Goal: Information Seeking & Learning: Find specific fact

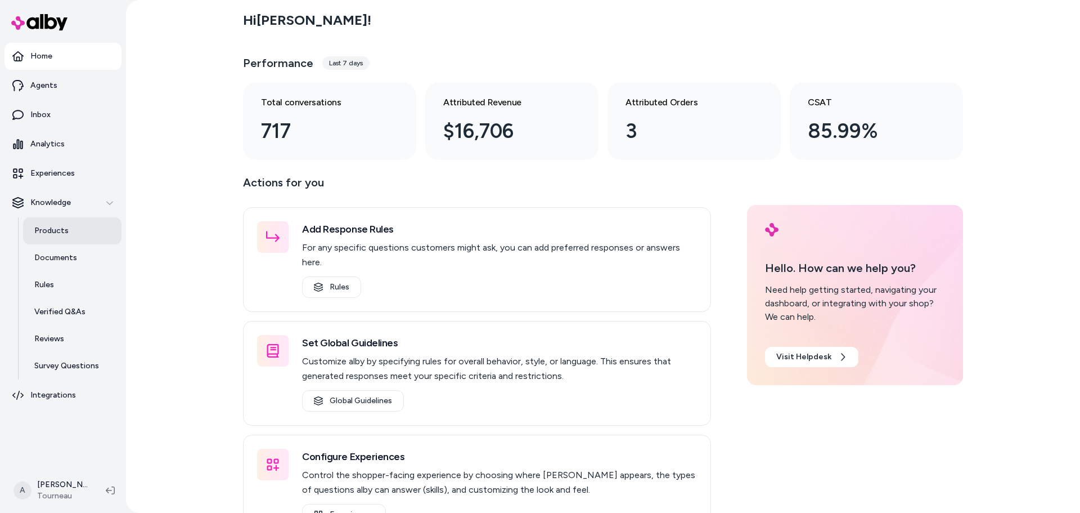
click at [61, 233] on p "Products" at bounding box center [51, 230] width 34 height 11
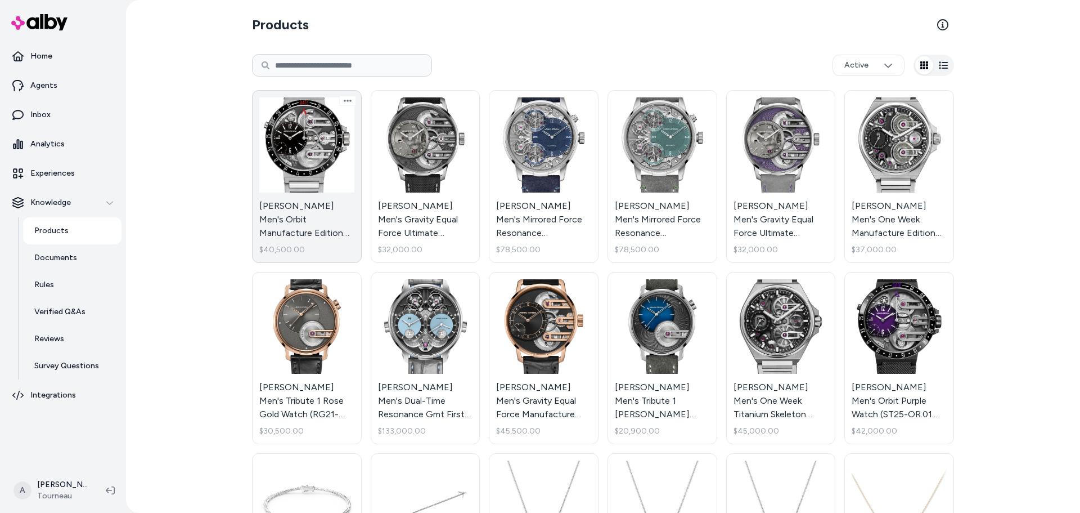
click at [321, 175] on link "Armin Strom Men's Orbit Manufacture Edition Watch (ST22-OR.90.ST.M.FC) - Stainl…" at bounding box center [307, 176] width 110 height 173
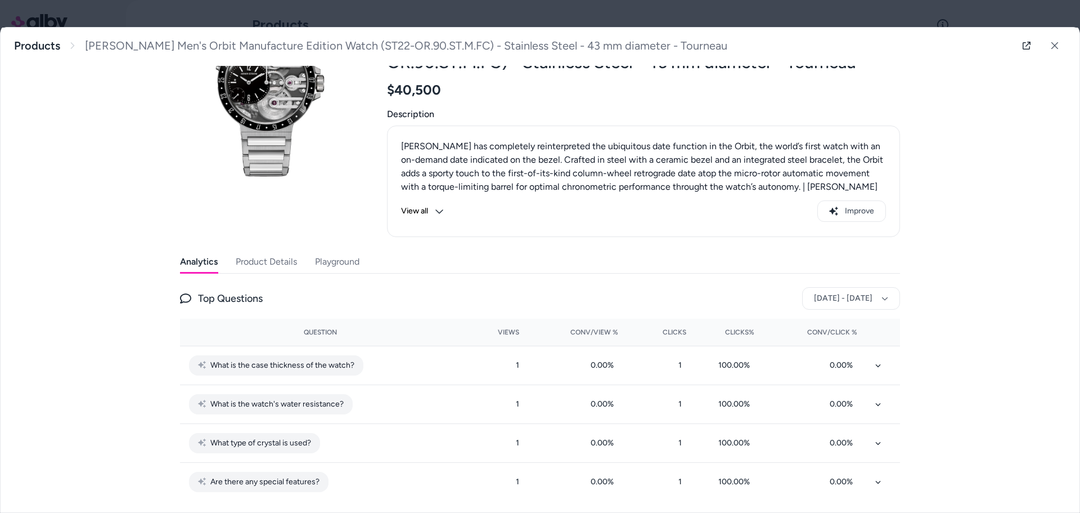
scroll to position [87, 0]
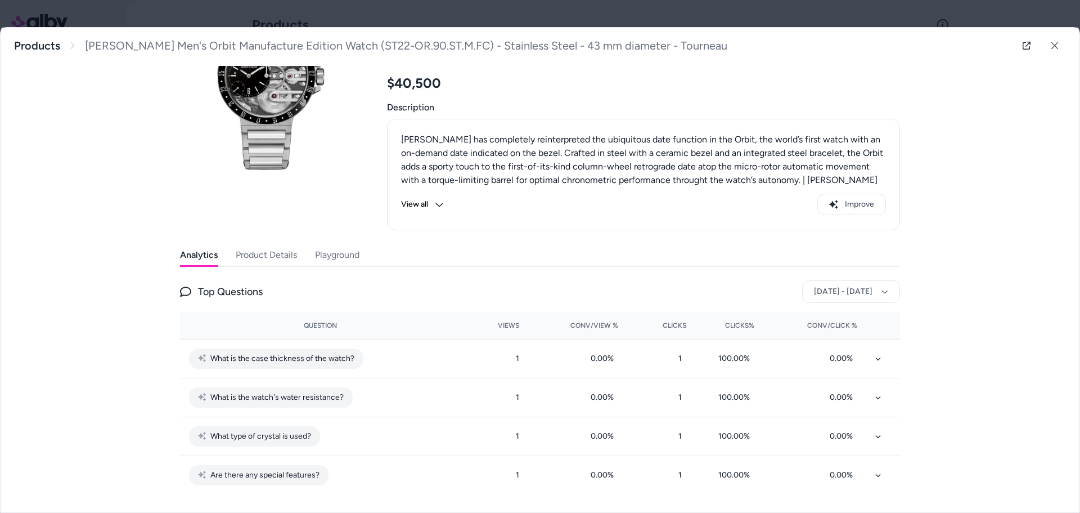
click at [259, 250] on button "Product Details" at bounding box center [266, 255] width 61 height 23
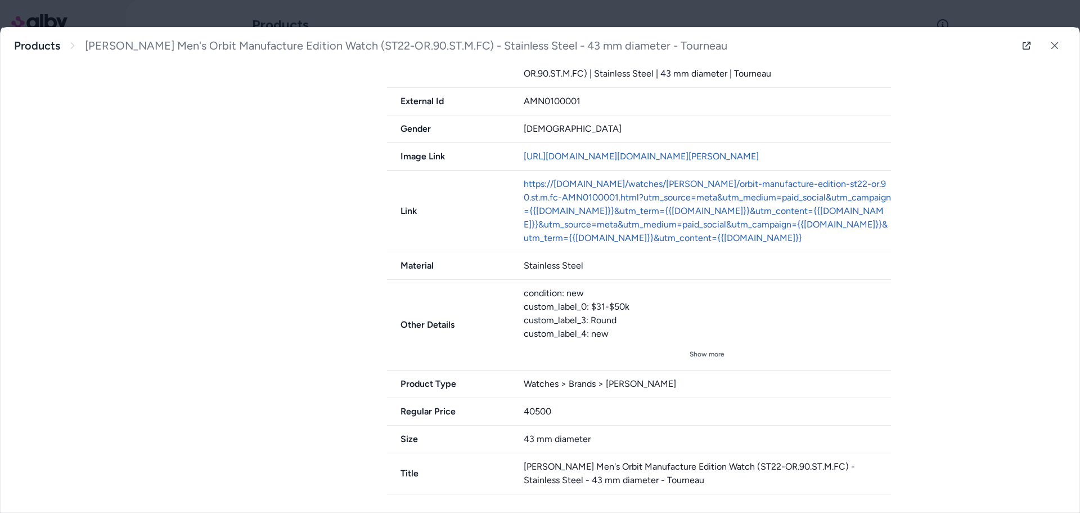
scroll to position [571, 0]
drag, startPoint x: 1050, startPoint y: 41, endPoint x: 1043, endPoint y: 41, distance: 6.8
click at [1050, 41] on button at bounding box center [1055, 45] width 23 height 23
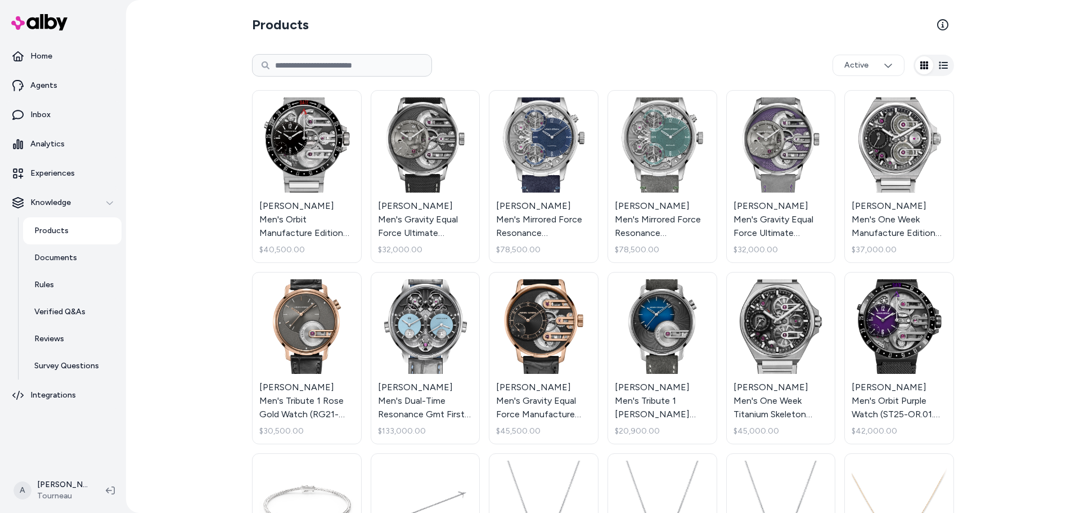
click at [362, 70] on input at bounding box center [342, 65] width 180 height 23
type input "*******"
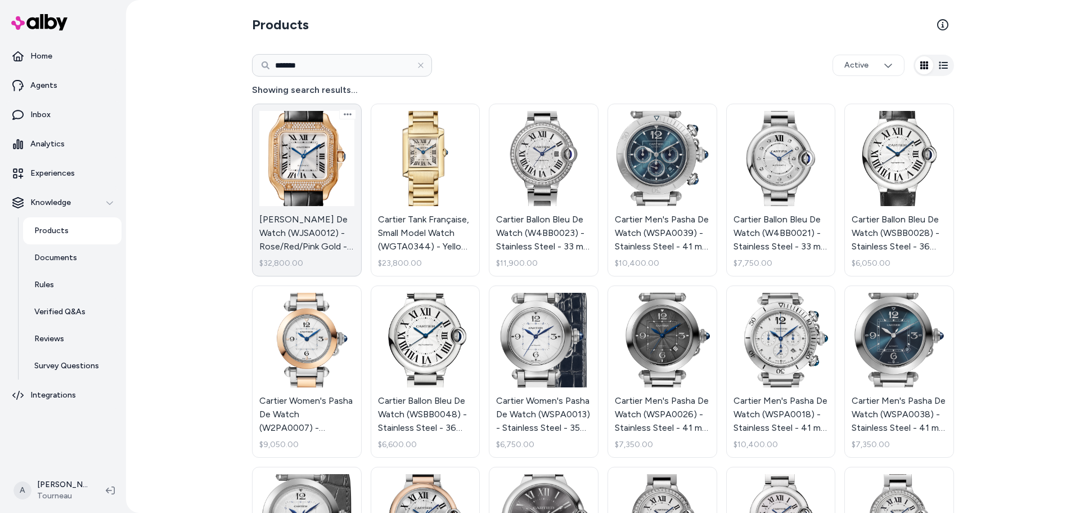
click at [321, 190] on link "Cartier Santos De Watch (WJSA0012) - Rose/Red/Pink Gold - Tourneau $32,800.00" at bounding box center [307, 190] width 110 height 173
click at [344, 67] on input "*******" at bounding box center [342, 65] width 180 height 23
type input "*********"
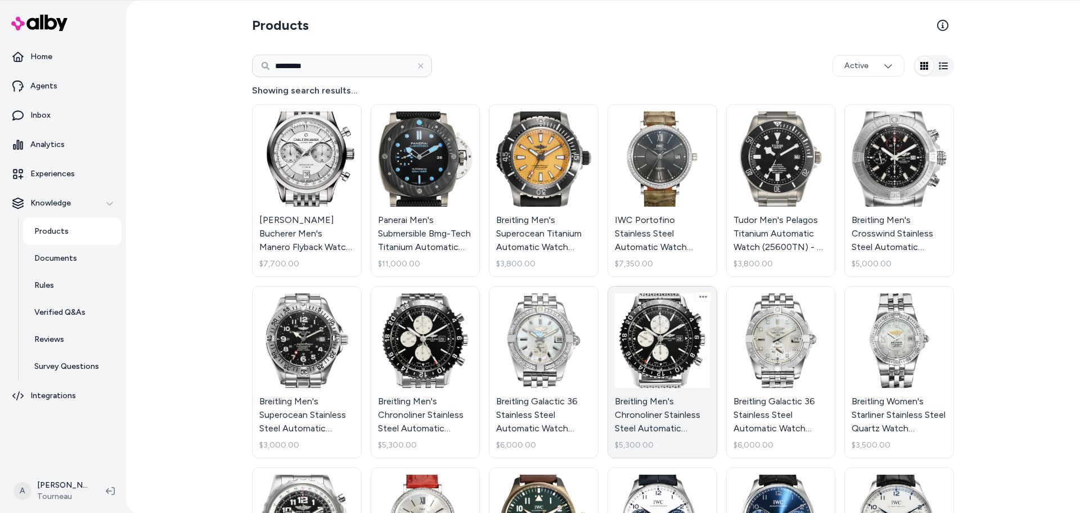
drag, startPoint x: 649, startPoint y: 327, endPoint x: 679, endPoint y: 334, distance: 30.5
click at [678, 332] on link "Breitling Men's Chronoliner Stainless Steel Automatic Watch (Y24310) - 46 mm di…" at bounding box center [663, 372] width 110 height 173
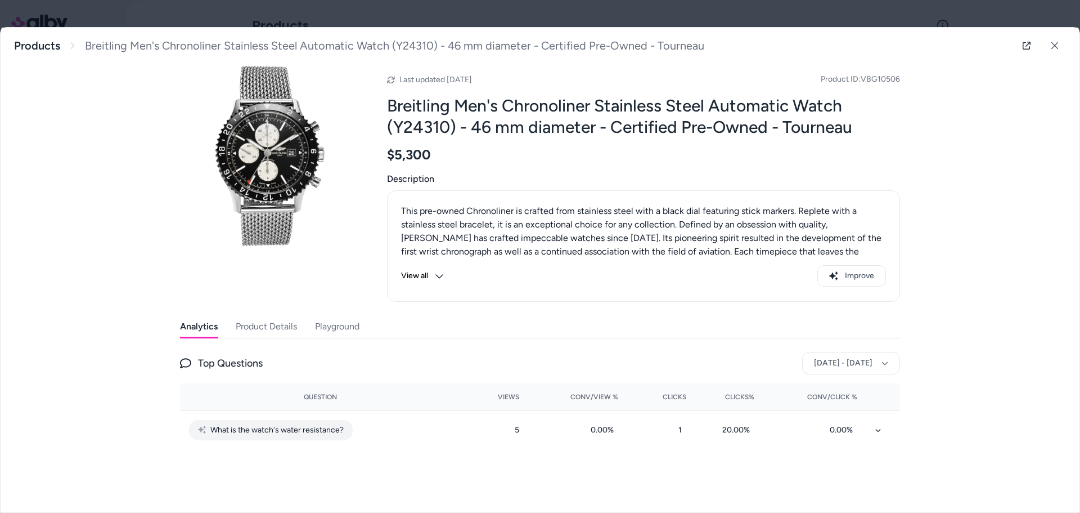
scroll to position [17, 0]
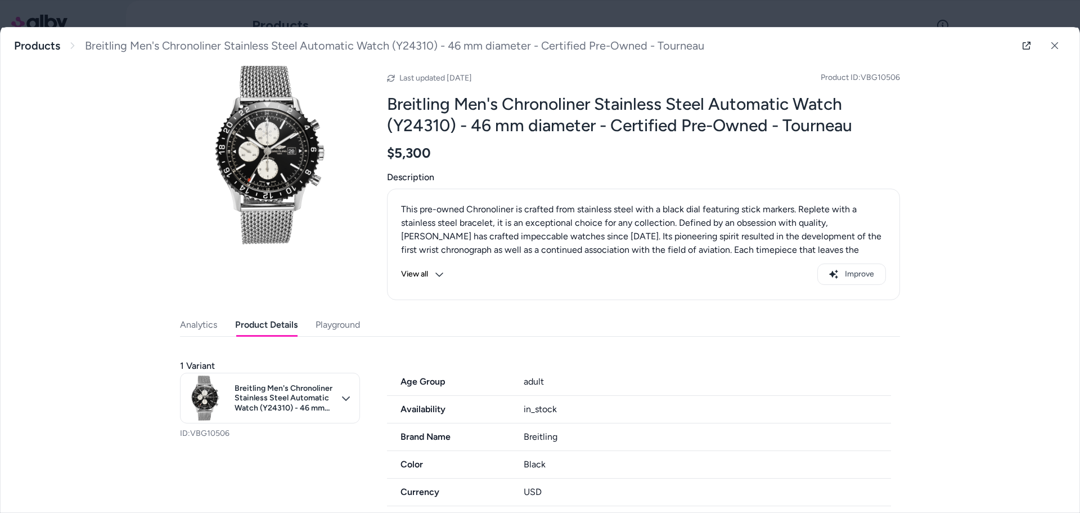
click at [281, 328] on button "Product Details" at bounding box center [266, 324] width 62 height 23
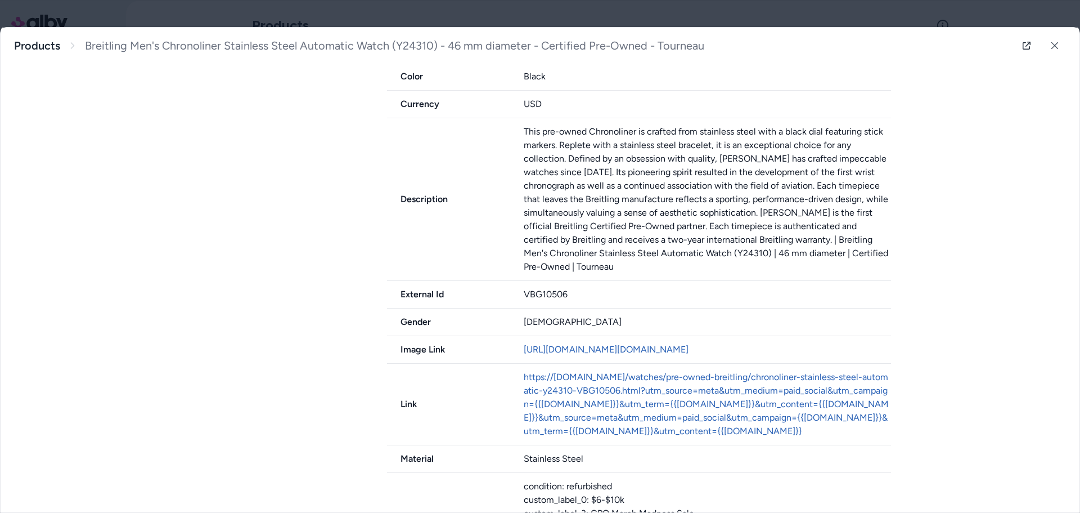
scroll to position [612, 0]
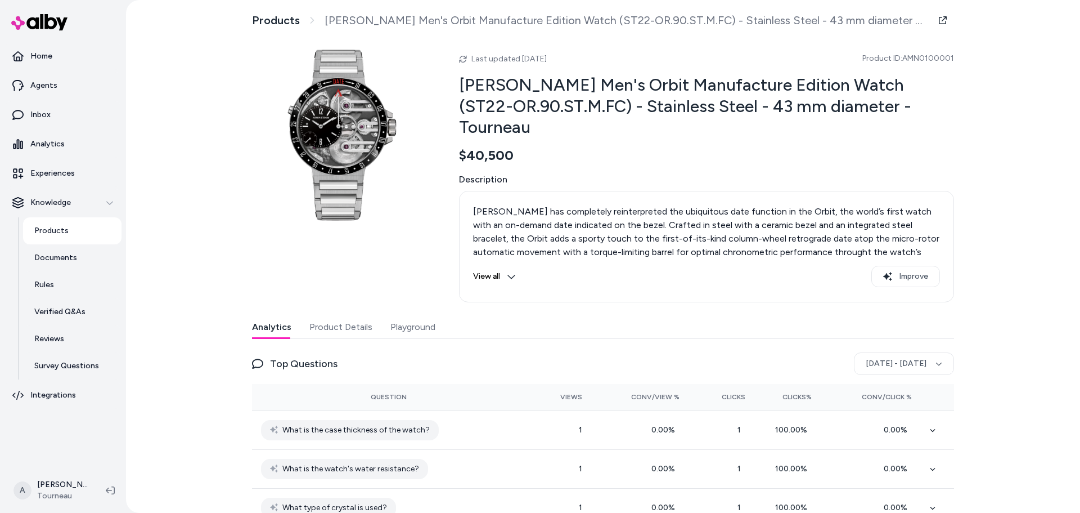
click at [360, 316] on button "Product Details" at bounding box center [340, 327] width 63 height 23
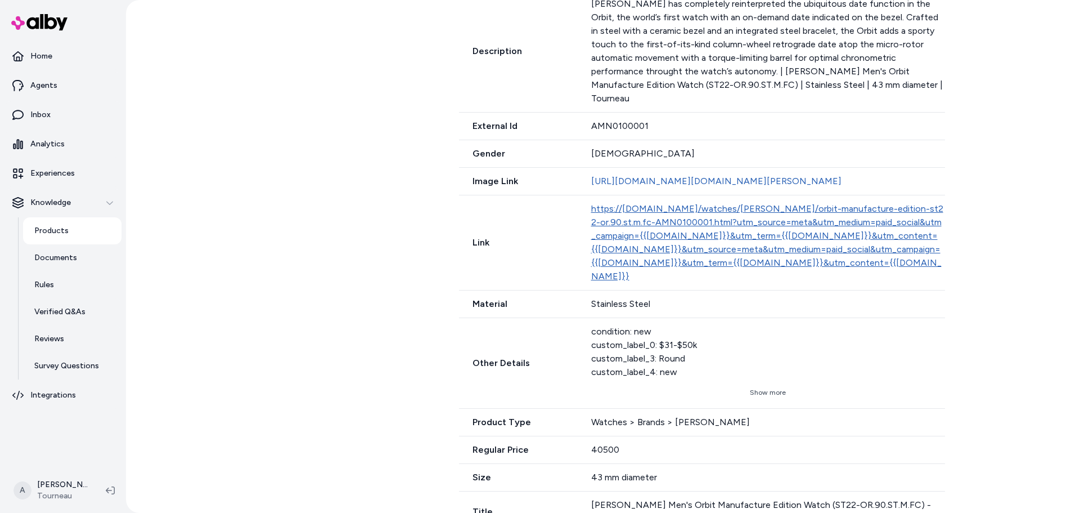
scroll to position [525, 0]
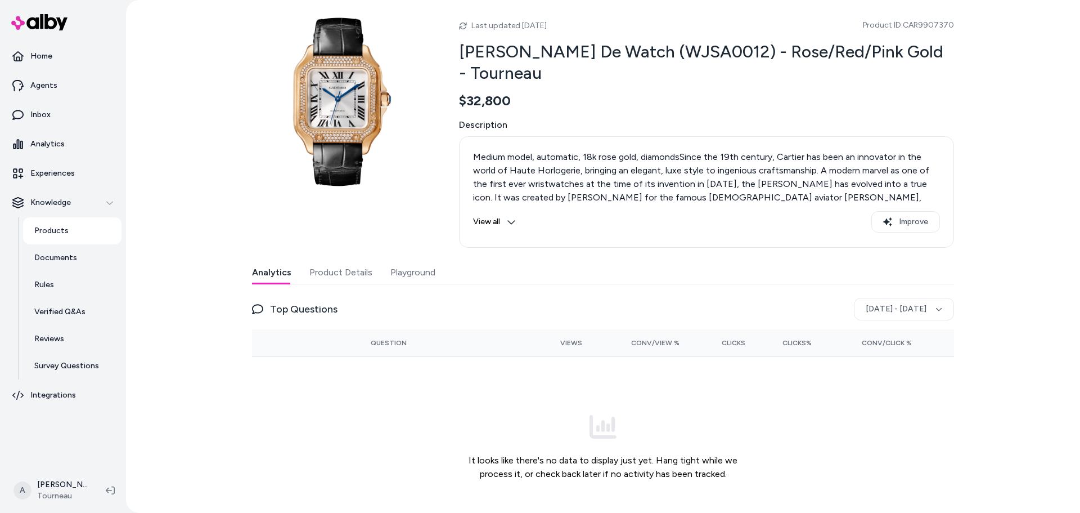
scroll to position [66, 0]
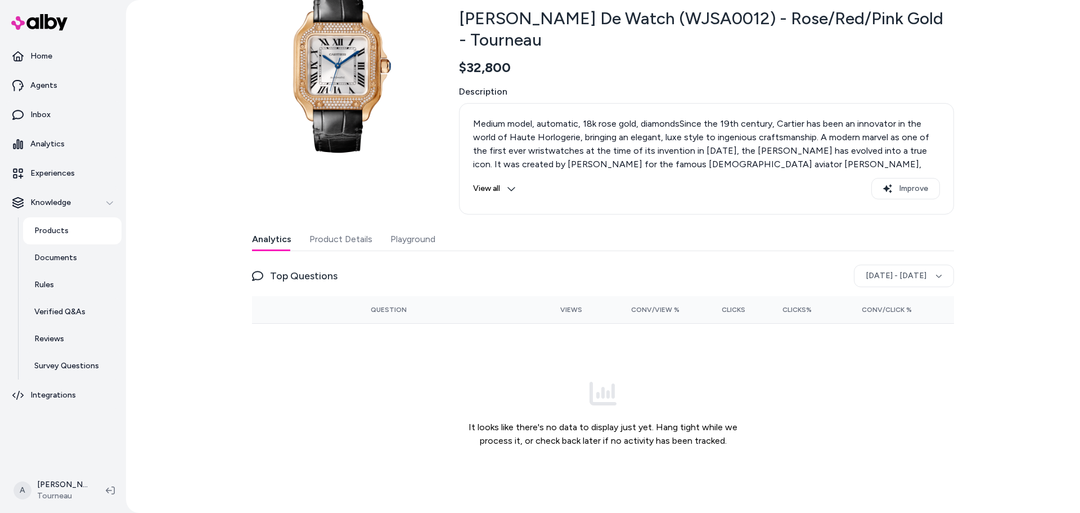
click at [348, 234] on button "Product Details" at bounding box center [340, 239] width 63 height 23
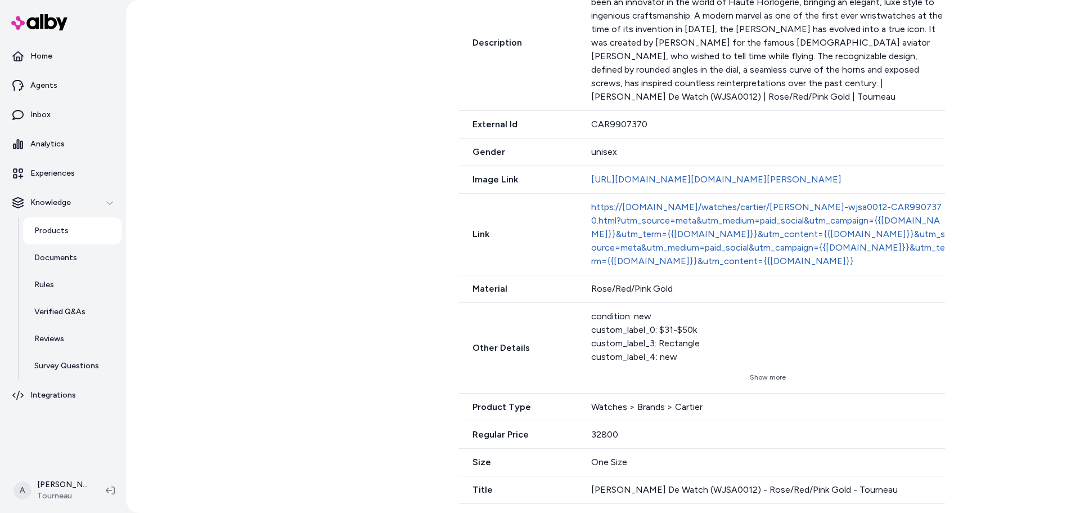
scroll to position [525, 0]
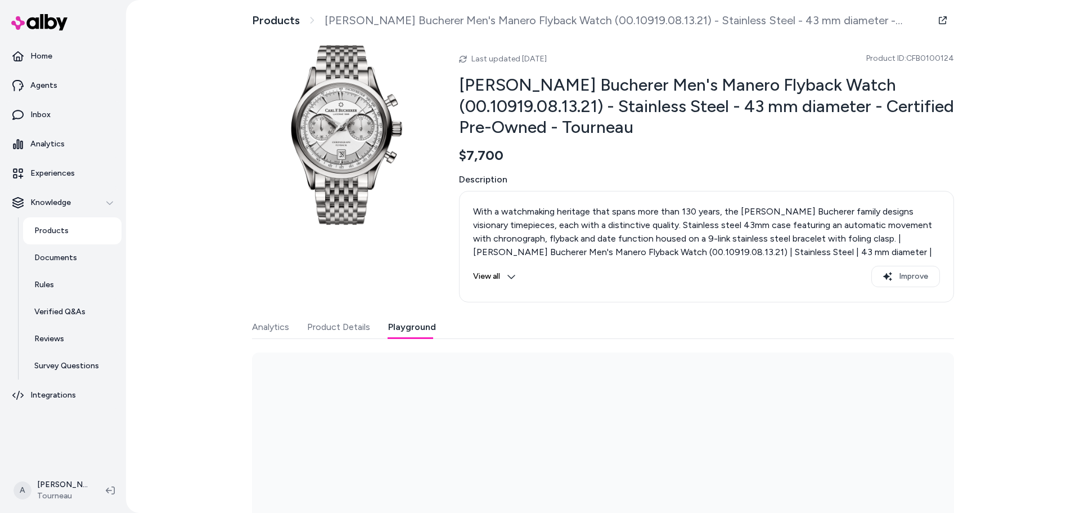
click at [391, 329] on button "Playground" at bounding box center [412, 327] width 48 height 23
click at [358, 329] on button "Product Details" at bounding box center [338, 327] width 63 height 23
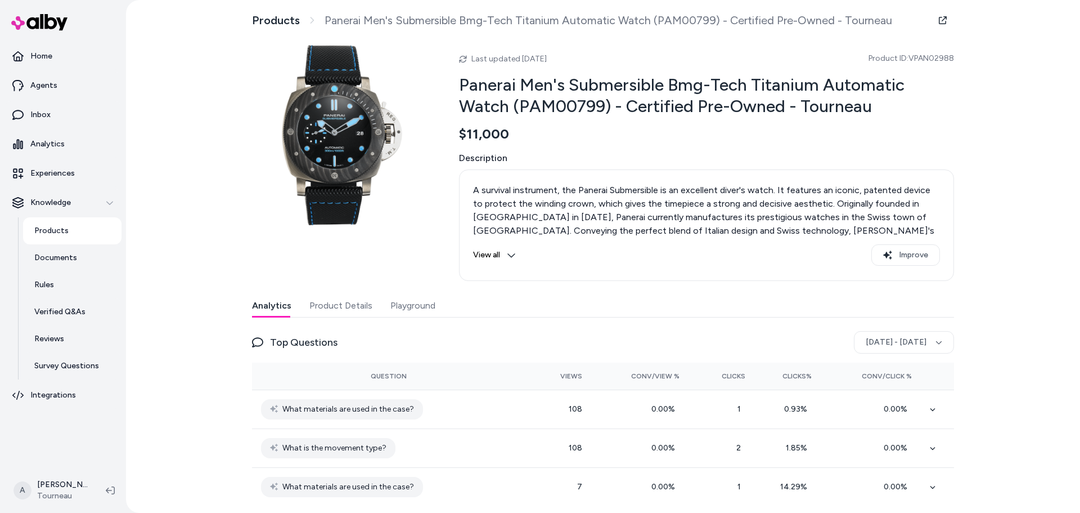
click at [390, 307] on button "Playground" at bounding box center [412, 305] width 45 height 23
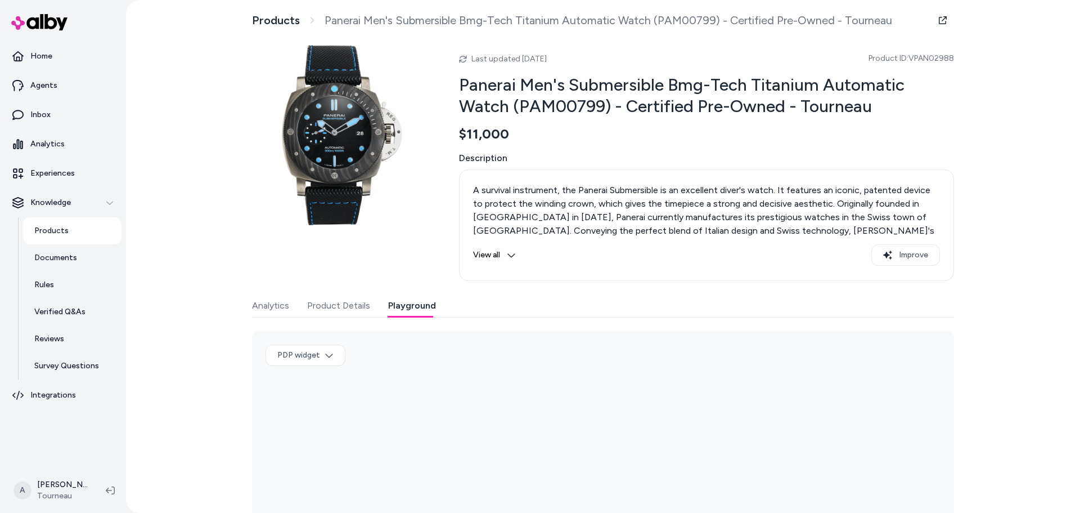
click at [355, 307] on button "Product Details" at bounding box center [338, 305] width 63 height 23
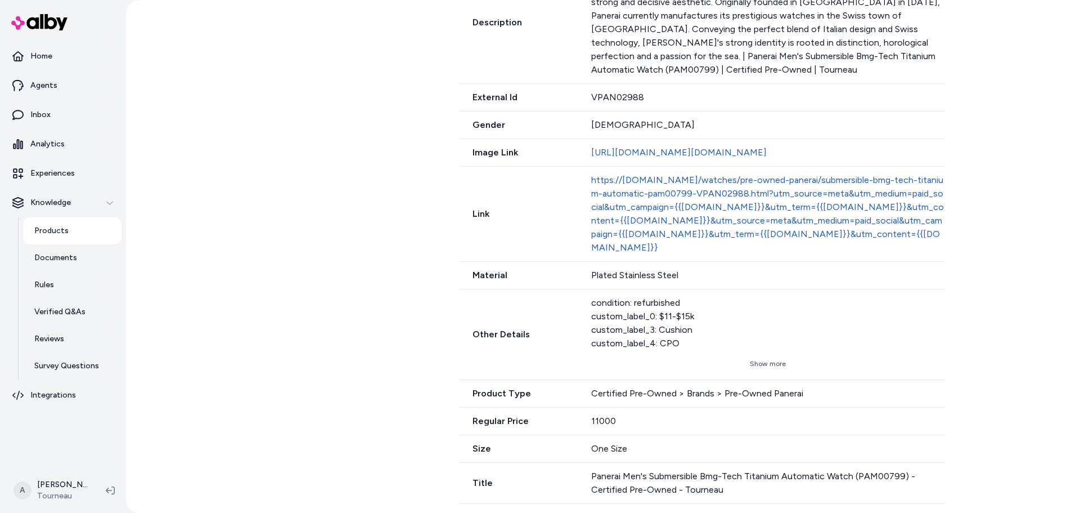
scroll to position [538, 0]
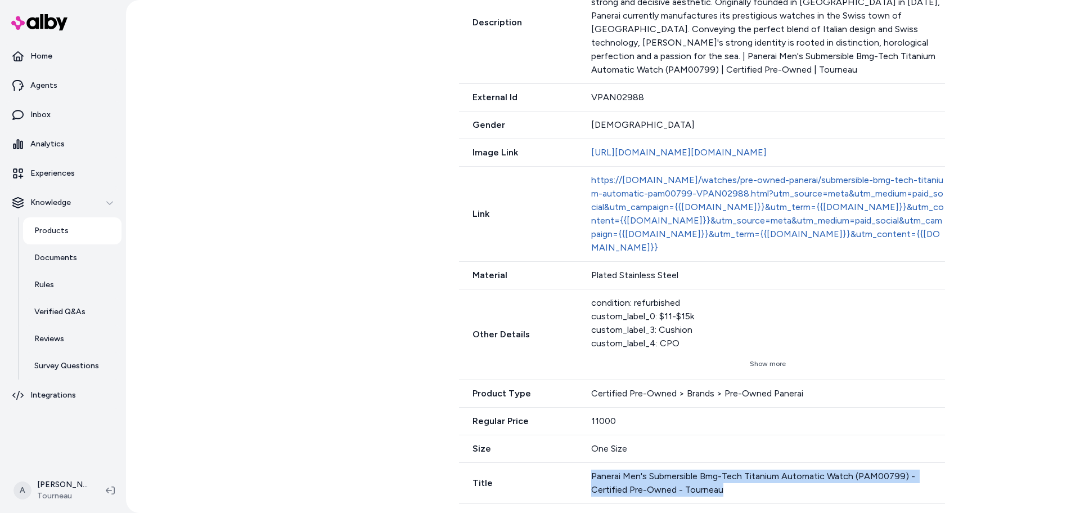
drag, startPoint x: 766, startPoint y: 490, endPoint x: 554, endPoint y: 468, distance: 212.7
click at [554, 468] on div "Title Panerai Men's Submersible Bmg-Tech Titanium Automatic Watch (PAM00799) - …" at bounding box center [702, 482] width 486 height 41
copy div "Panerai Men's Submersible Bmg-Tech Titanium Automatic Watch (PAM00799) - Certif…"
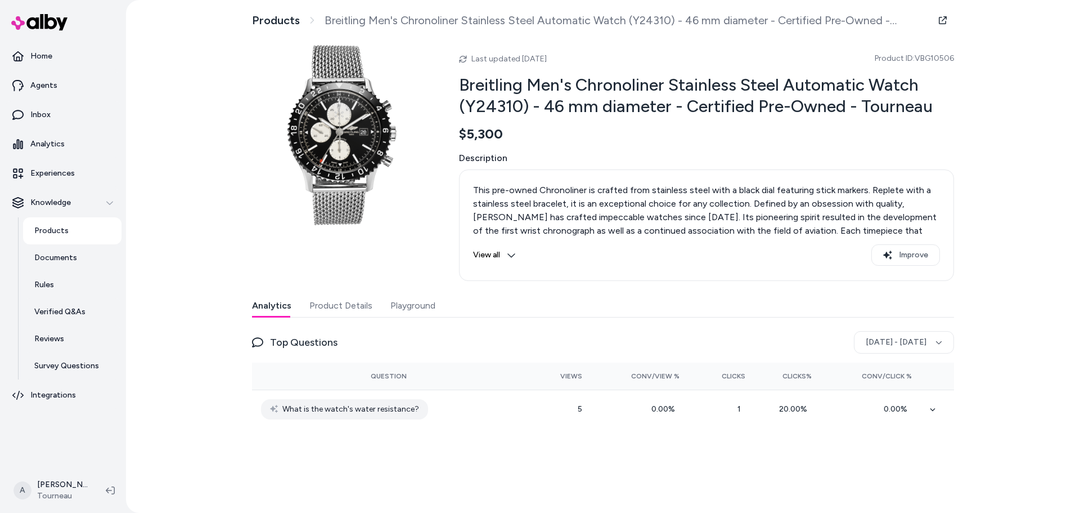
click at [352, 311] on button "Product Details" at bounding box center [340, 305] width 63 height 23
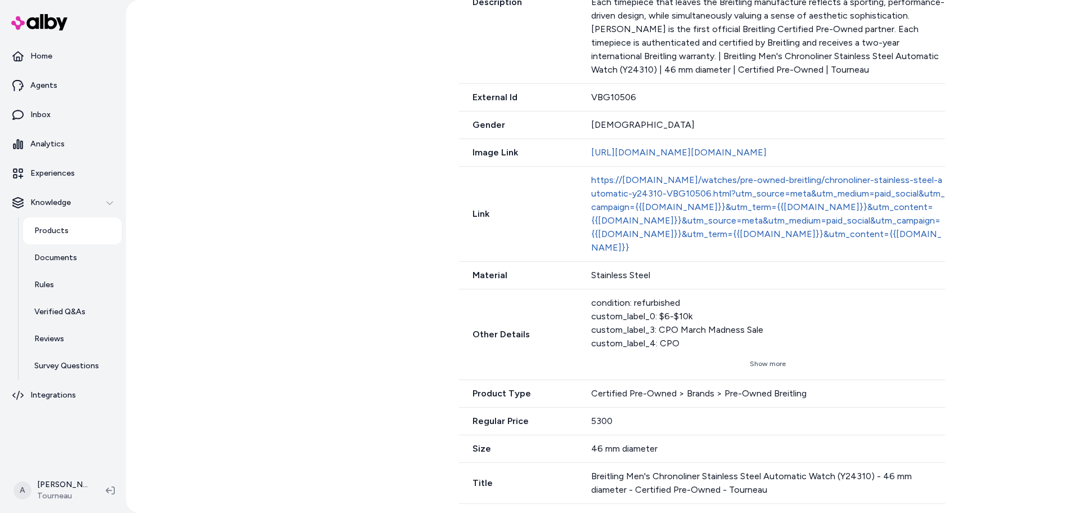
scroll to position [579, 0]
drag, startPoint x: 777, startPoint y: 482, endPoint x: 636, endPoint y: 479, distance: 141.2
click at [636, 479] on div "Breitling Men's Chronoliner Stainless Steel Automatic Watch (Y24310) - 46 mm di…" at bounding box center [768, 482] width 354 height 27
click at [801, 494] on div "Breitling Men's Chronoliner Stainless Steel Automatic Watch (Y24310) - 46 mm di…" at bounding box center [768, 483] width 354 height 27
click at [752, 488] on div "Breitling Men's Chronoliner Stainless Steel Automatic Watch (Y24310) - 46 mm di…" at bounding box center [768, 483] width 354 height 27
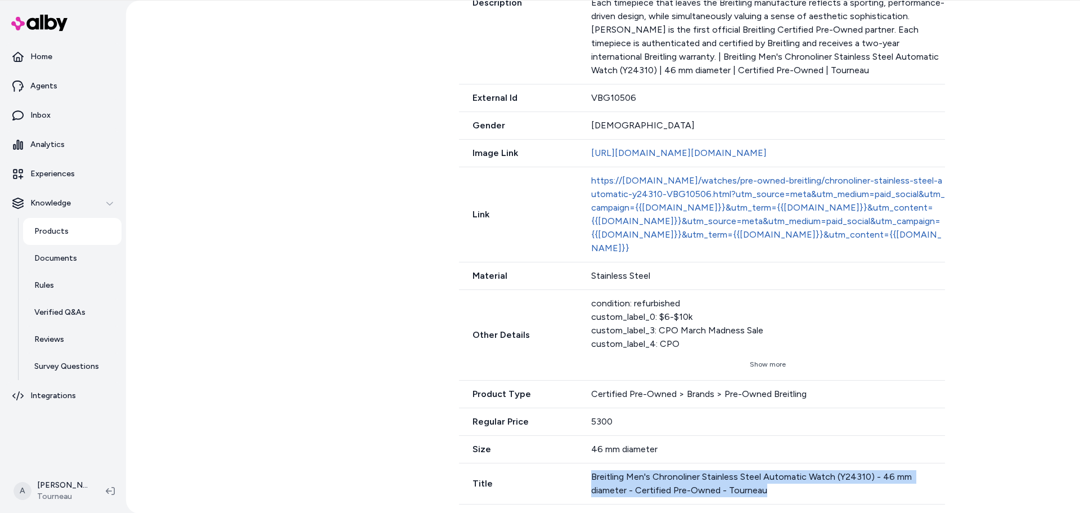
drag, startPoint x: 770, startPoint y: 489, endPoint x: 587, endPoint y: 474, distance: 182.9
click at [587, 474] on div "Title Breitling Men's Chronoliner Stainless Steel Automatic Watch (Y24310) - 46…" at bounding box center [702, 483] width 486 height 41
copy div "Breitling Men's Chronoliner Stainless Steel Automatic Watch (Y24310) - 46 mm di…"
